Goal: Task Accomplishment & Management: Manage account settings

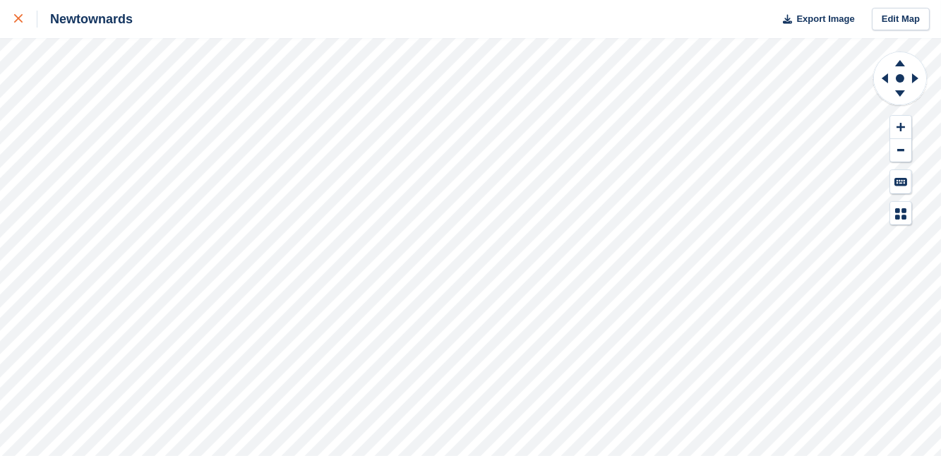
click at [17, 18] on icon at bounding box center [18, 18] width 8 height 8
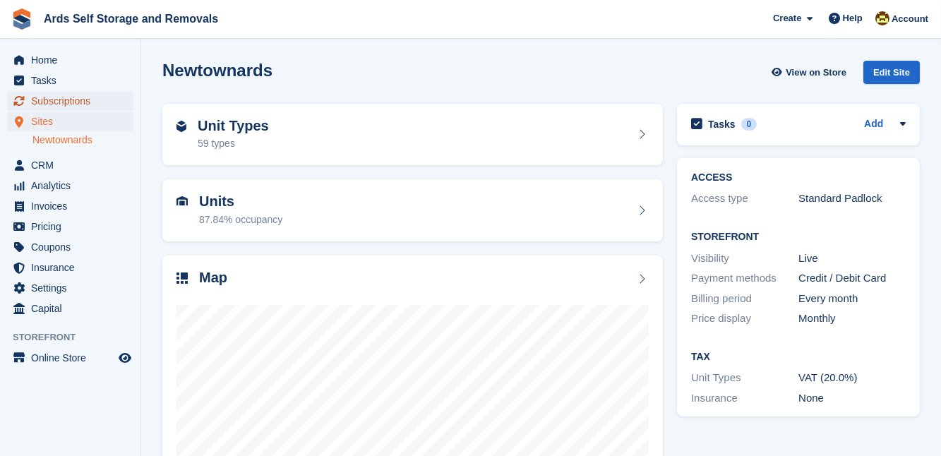
click at [54, 97] on span "Subscriptions" at bounding box center [73, 101] width 85 height 20
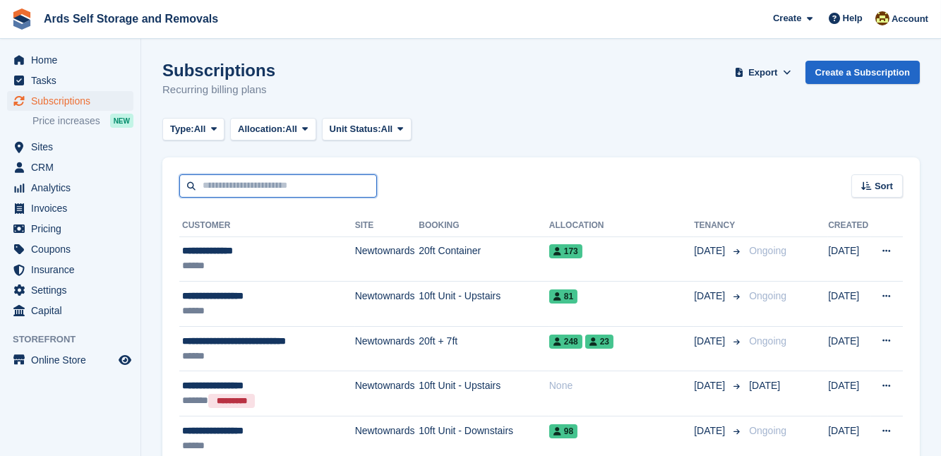
click at [209, 187] on input "text" at bounding box center [278, 185] width 198 height 23
type input "*****"
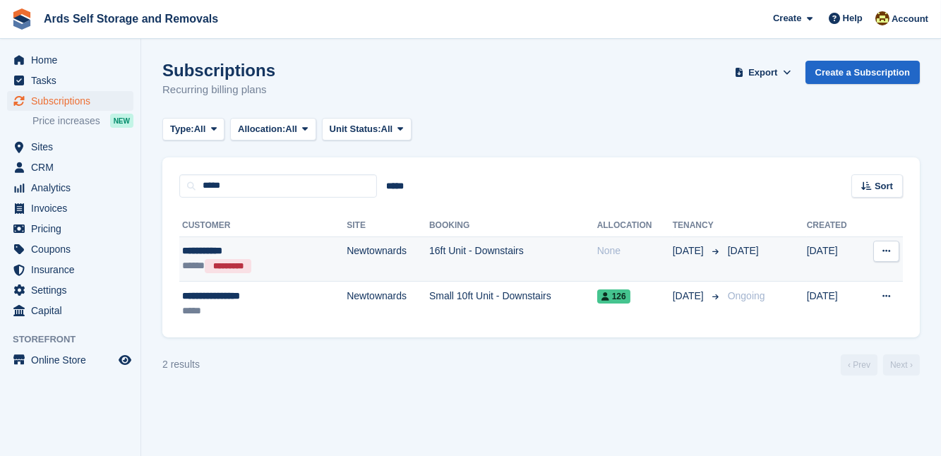
click at [434, 245] on td "16ft Unit - Downstairs" at bounding box center [513, 259] width 168 height 45
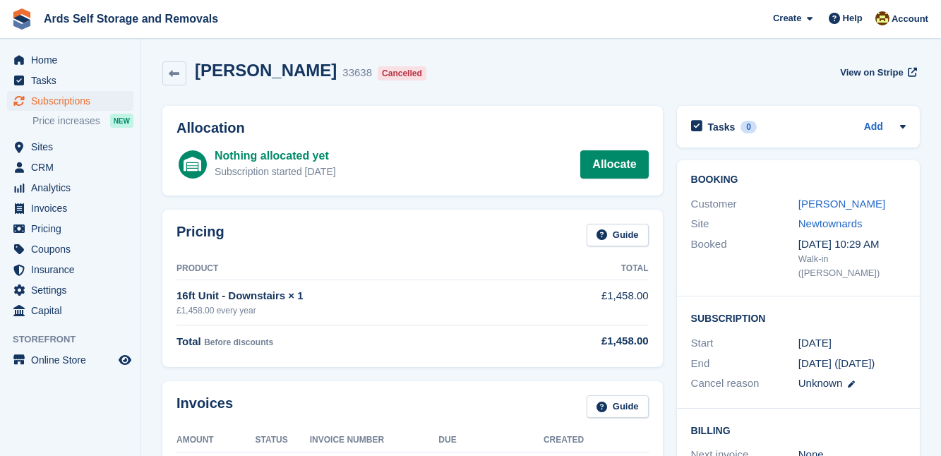
click at [669, 323] on div "Pricing Guide Product Total 16ft Unit - Downstairs × 1 £1,458.00 every year £1,…" at bounding box center [412, 289] width 515 height 172
click at [818, 201] on link "[PERSON_NAME]" at bounding box center [842, 204] width 87 height 12
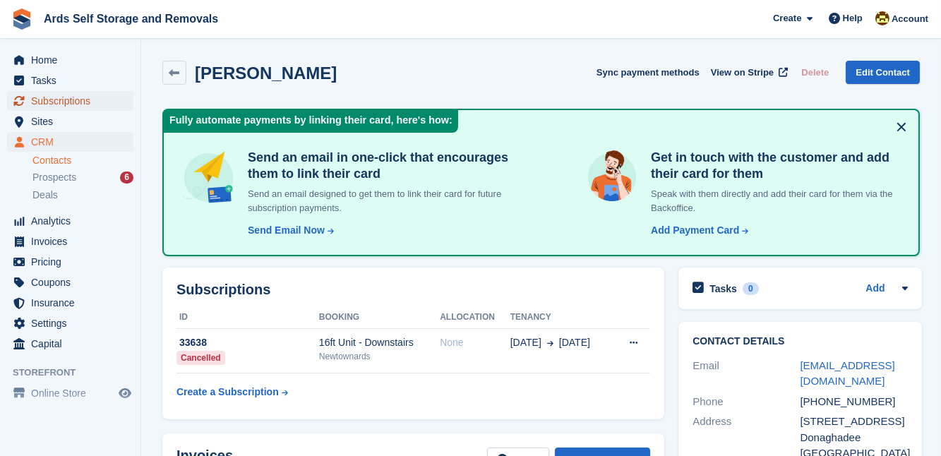
click at [71, 103] on span "Subscriptions" at bounding box center [73, 101] width 85 height 20
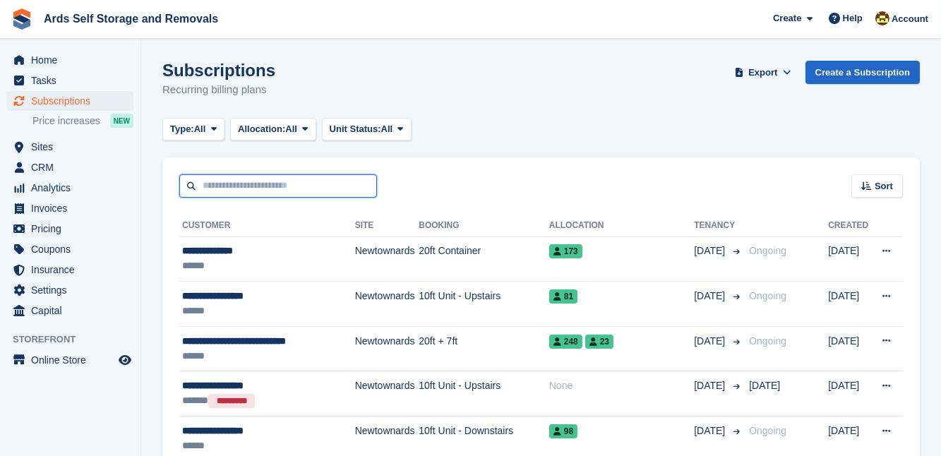
click at [215, 187] on input "text" at bounding box center [278, 185] width 198 height 23
type input "****"
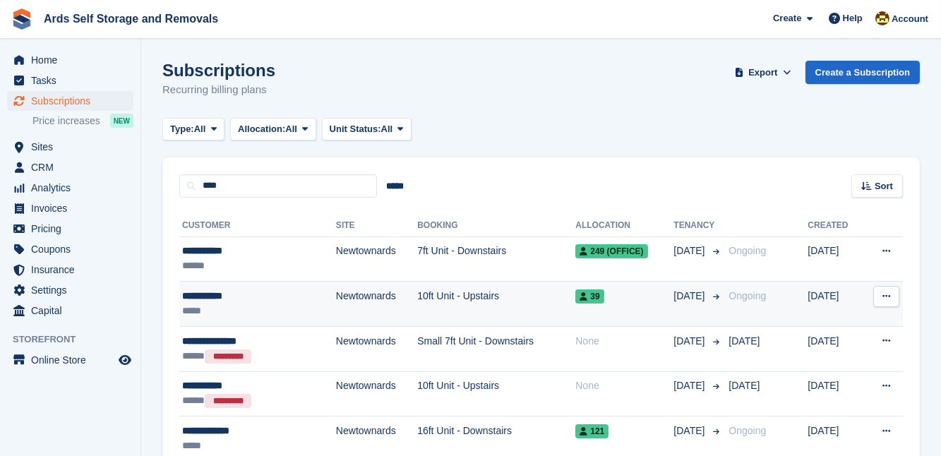
click at [235, 297] on div "**********" at bounding box center [238, 296] width 112 height 15
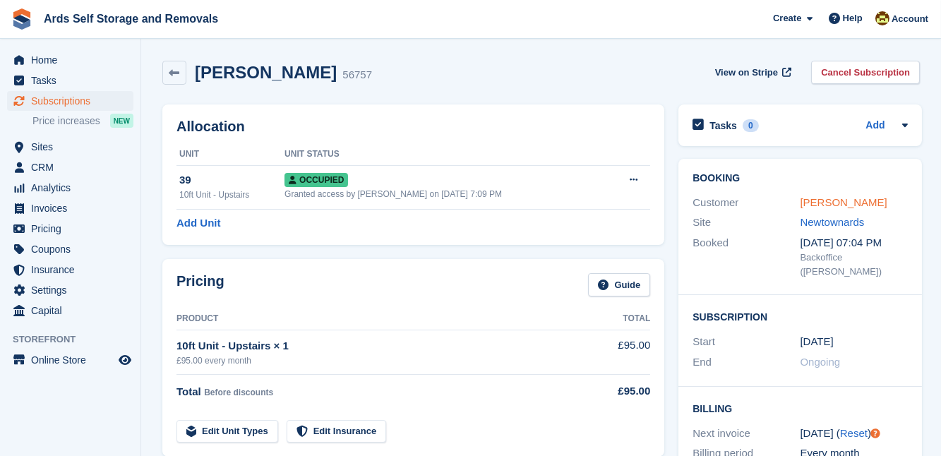
click at [840, 199] on link "[PERSON_NAME]" at bounding box center [843, 202] width 87 height 12
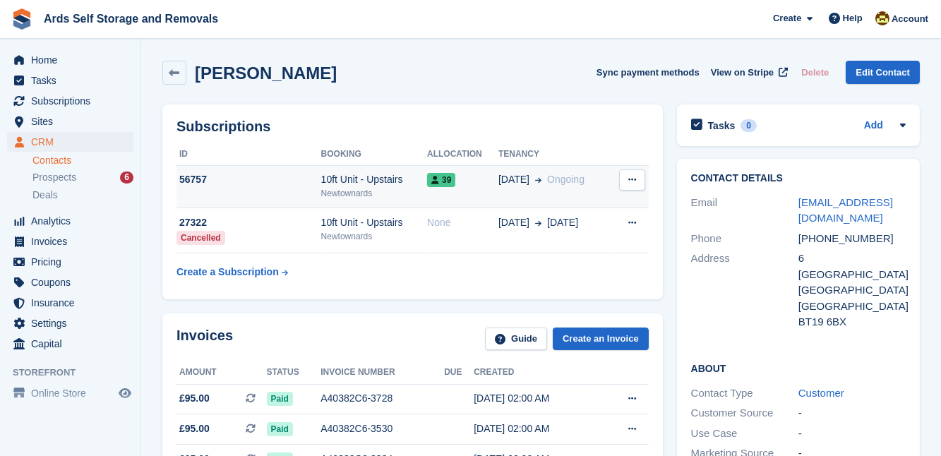
click at [422, 177] on div "10ft Unit - Upstairs" at bounding box center [374, 179] width 106 height 15
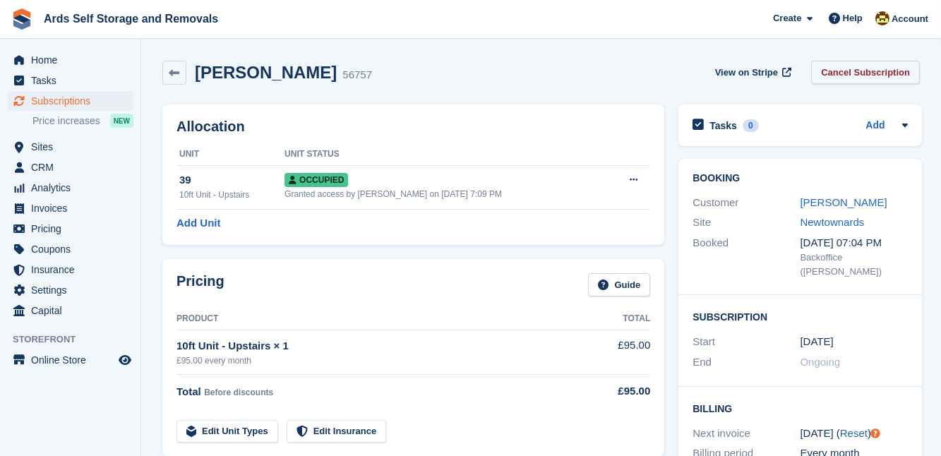
click at [878, 74] on link "Cancel Subscription" at bounding box center [865, 72] width 109 height 23
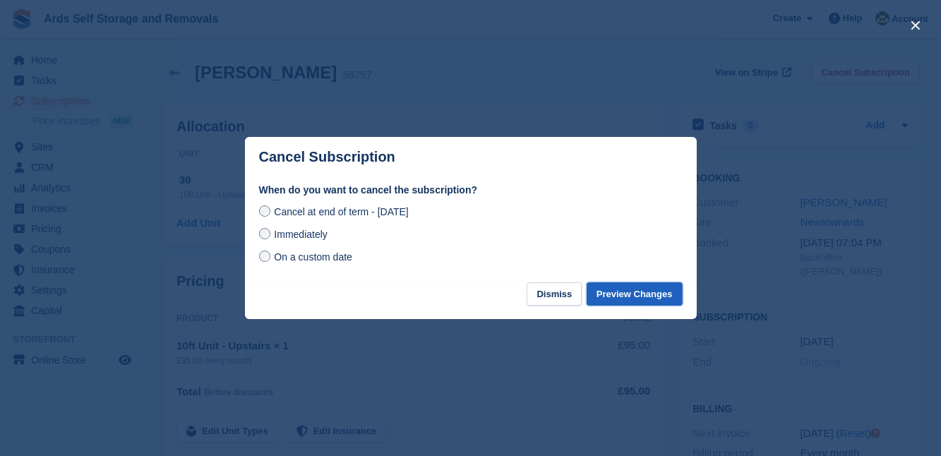
click at [616, 292] on button "Preview Changes" at bounding box center [635, 293] width 96 height 23
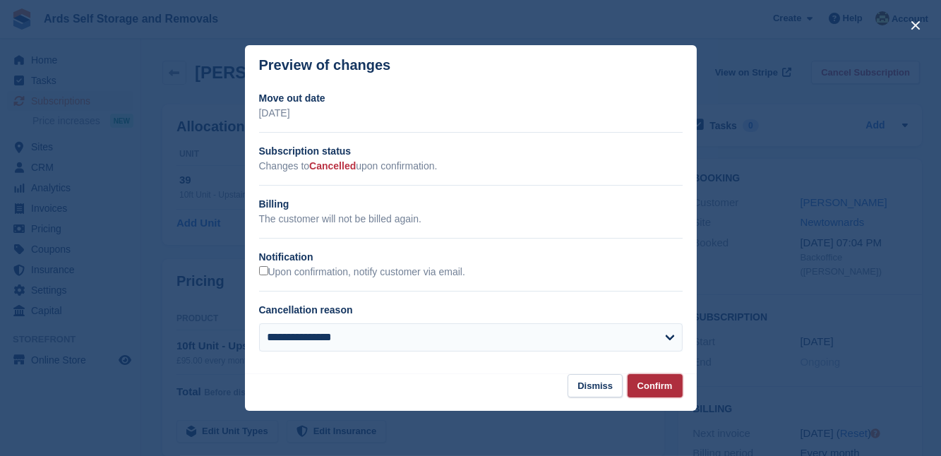
click at [660, 386] on button "Confirm" at bounding box center [655, 385] width 55 height 23
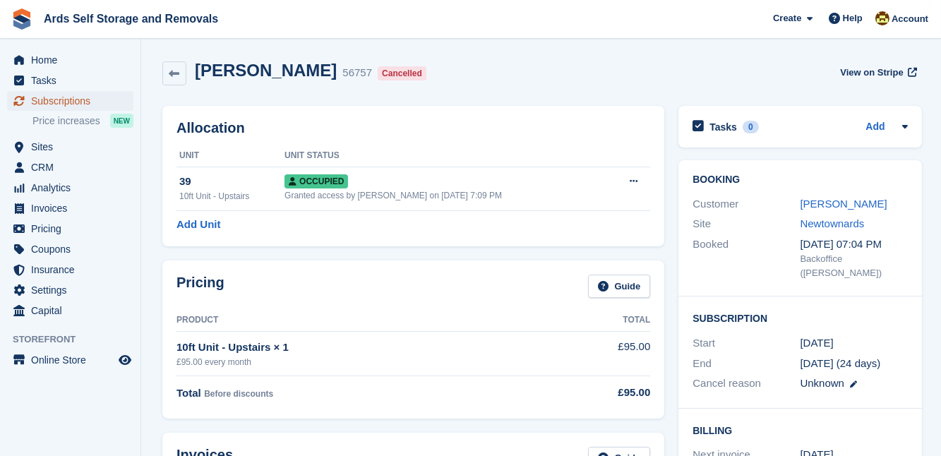
click at [59, 102] on span "Subscriptions" at bounding box center [73, 101] width 85 height 20
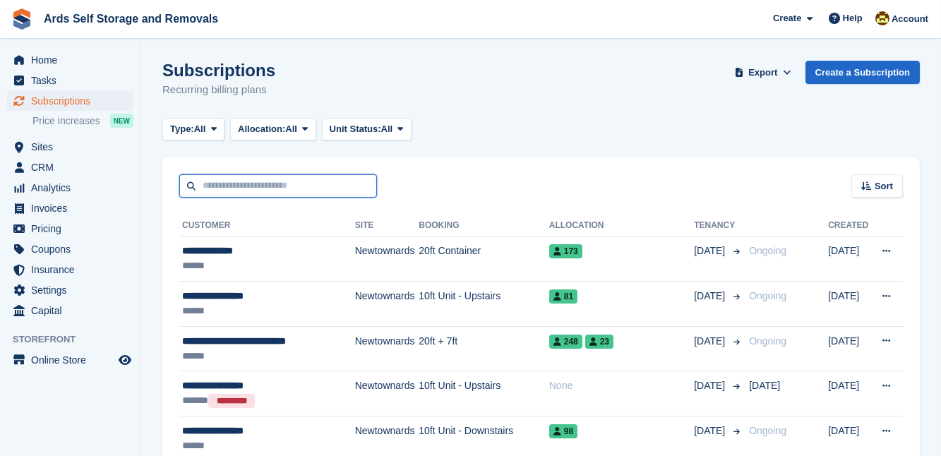
click at [229, 185] on input "text" at bounding box center [278, 185] width 198 height 23
type input "*****"
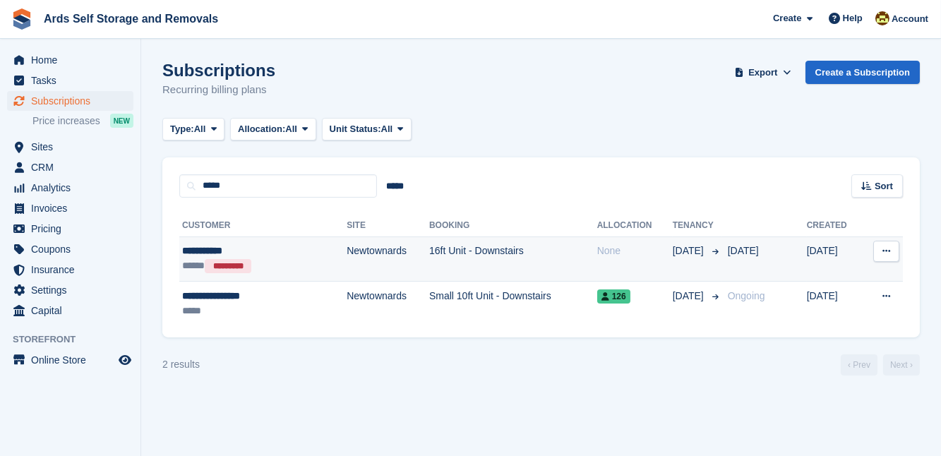
click at [457, 251] on td "16ft Unit - Downstairs" at bounding box center [513, 259] width 168 height 45
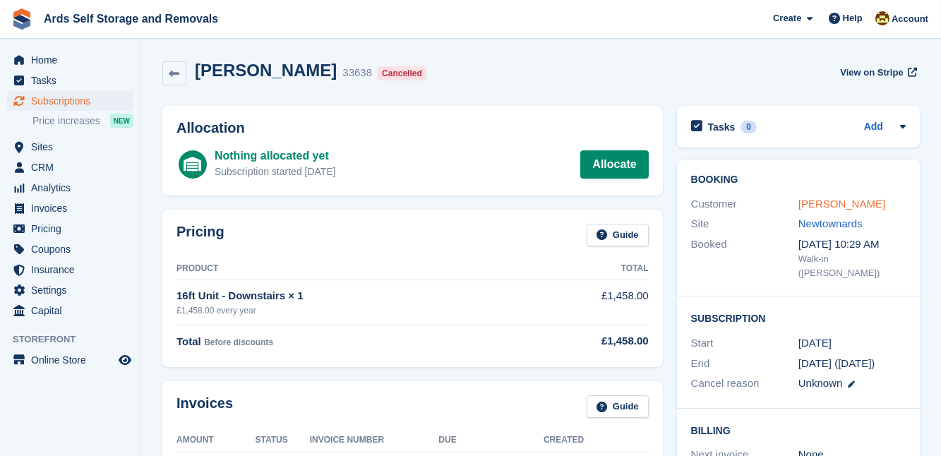
click at [827, 204] on link "[PERSON_NAME]" at bounding box center [842, 204] width 87 height 12
